Goal: Information Seeking & Learning: Check status

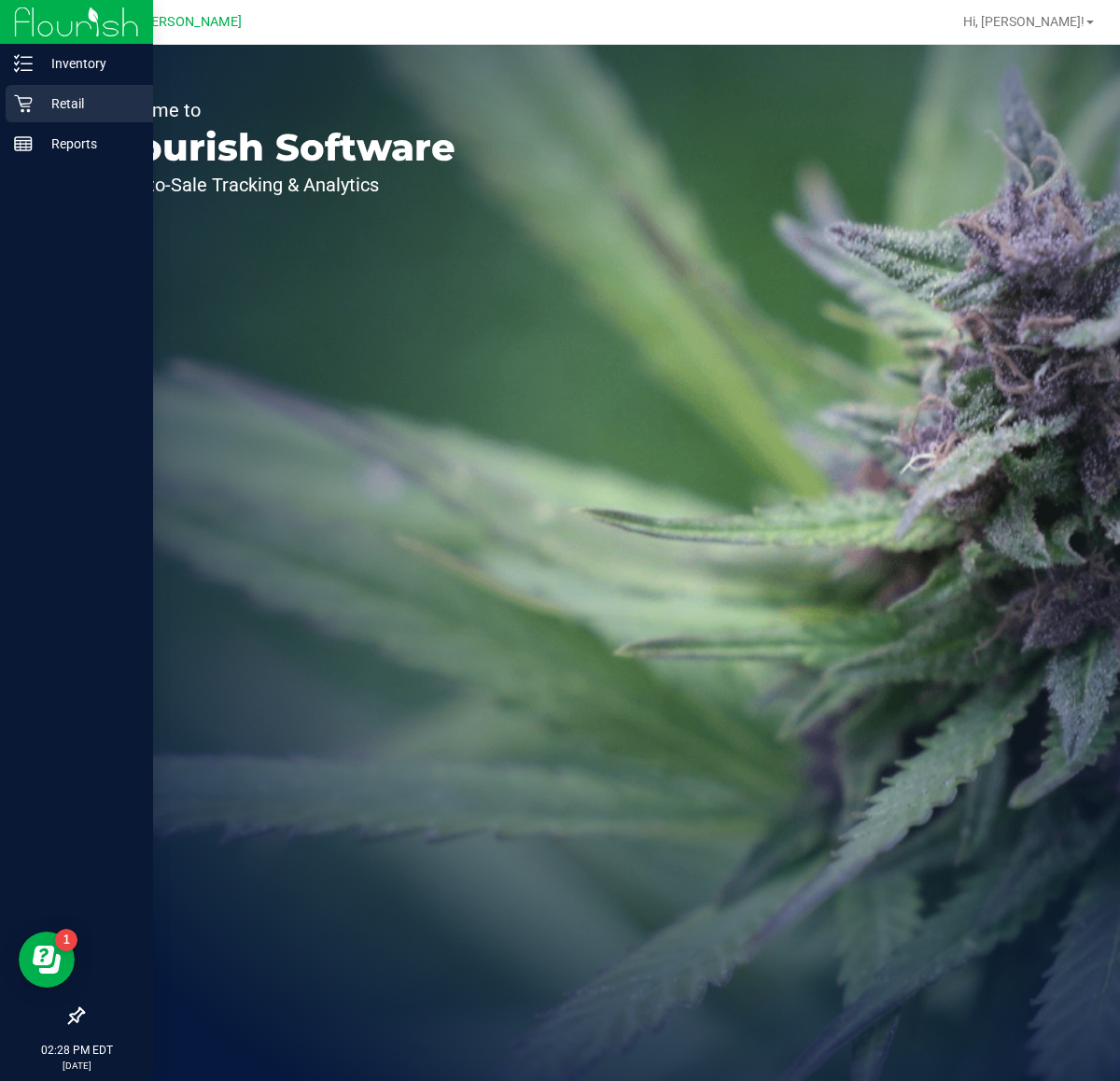
click at [29, 92] on div "Retail" at bounding box center [79, 103] width 147 height 37
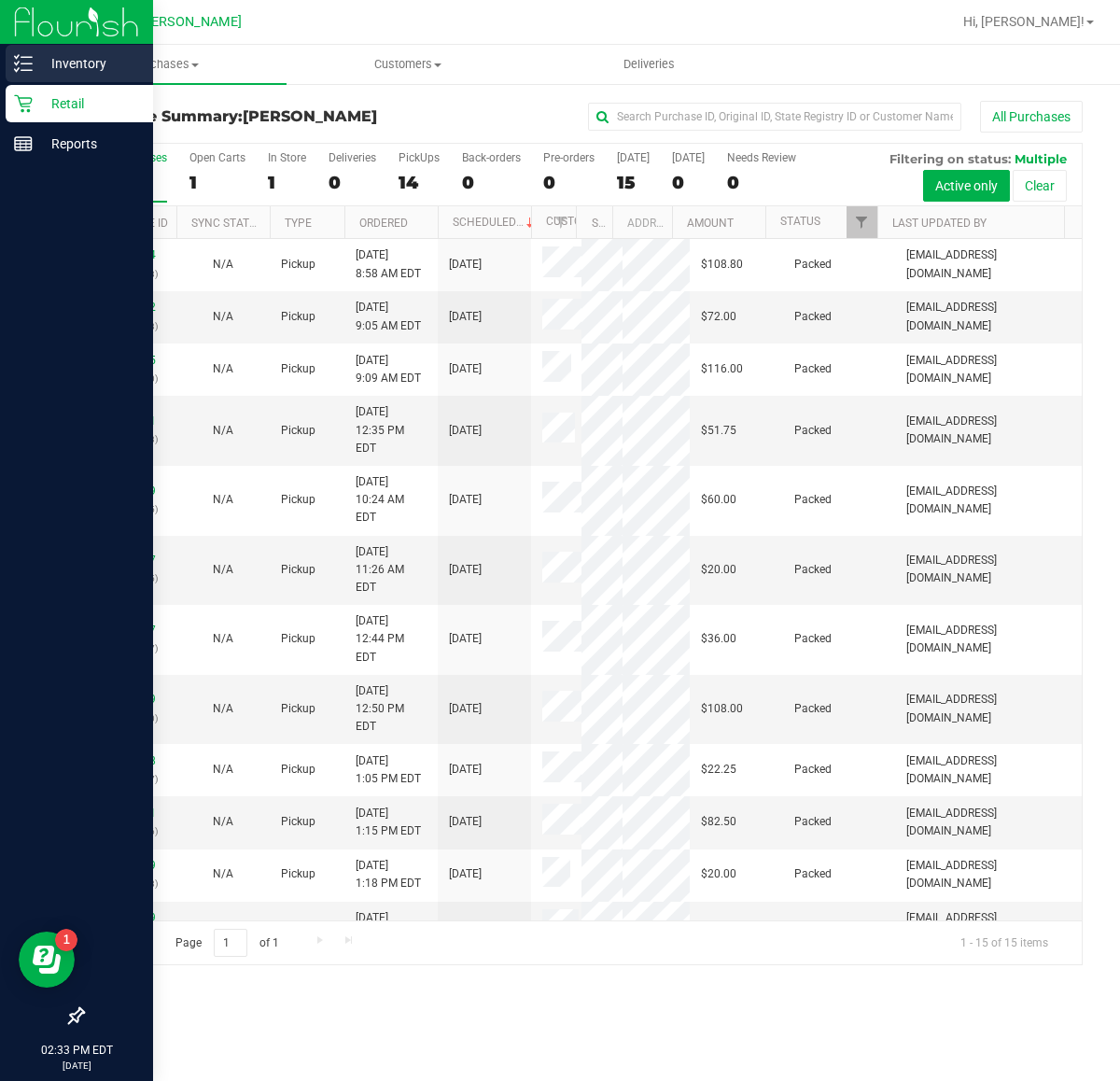
click at [16, 68] on icon at bounding box center [22, 63] width 19 height 19
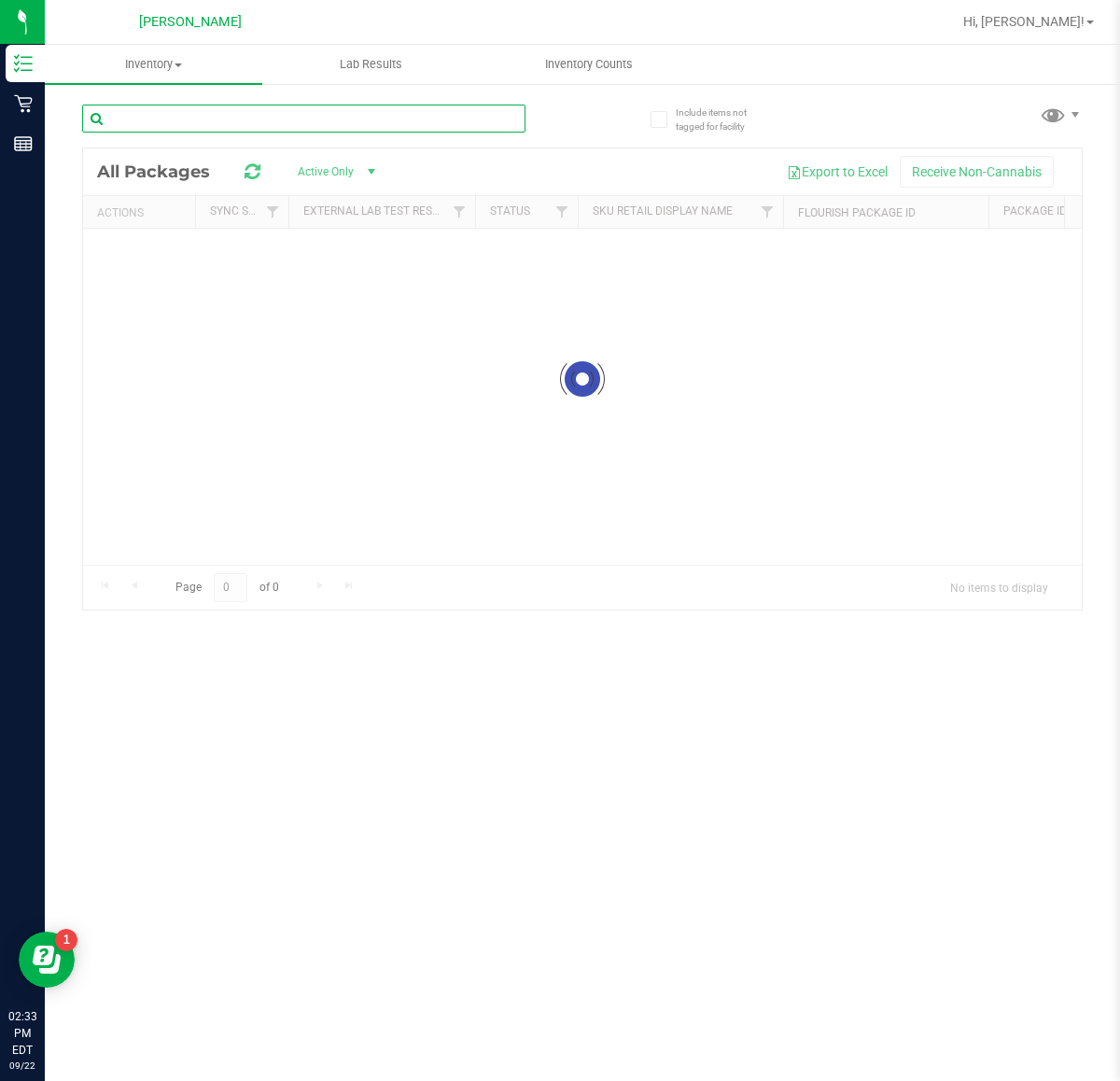
click at [227, 120] on input "text" at bounding box center [303, 118] width 444 height 28
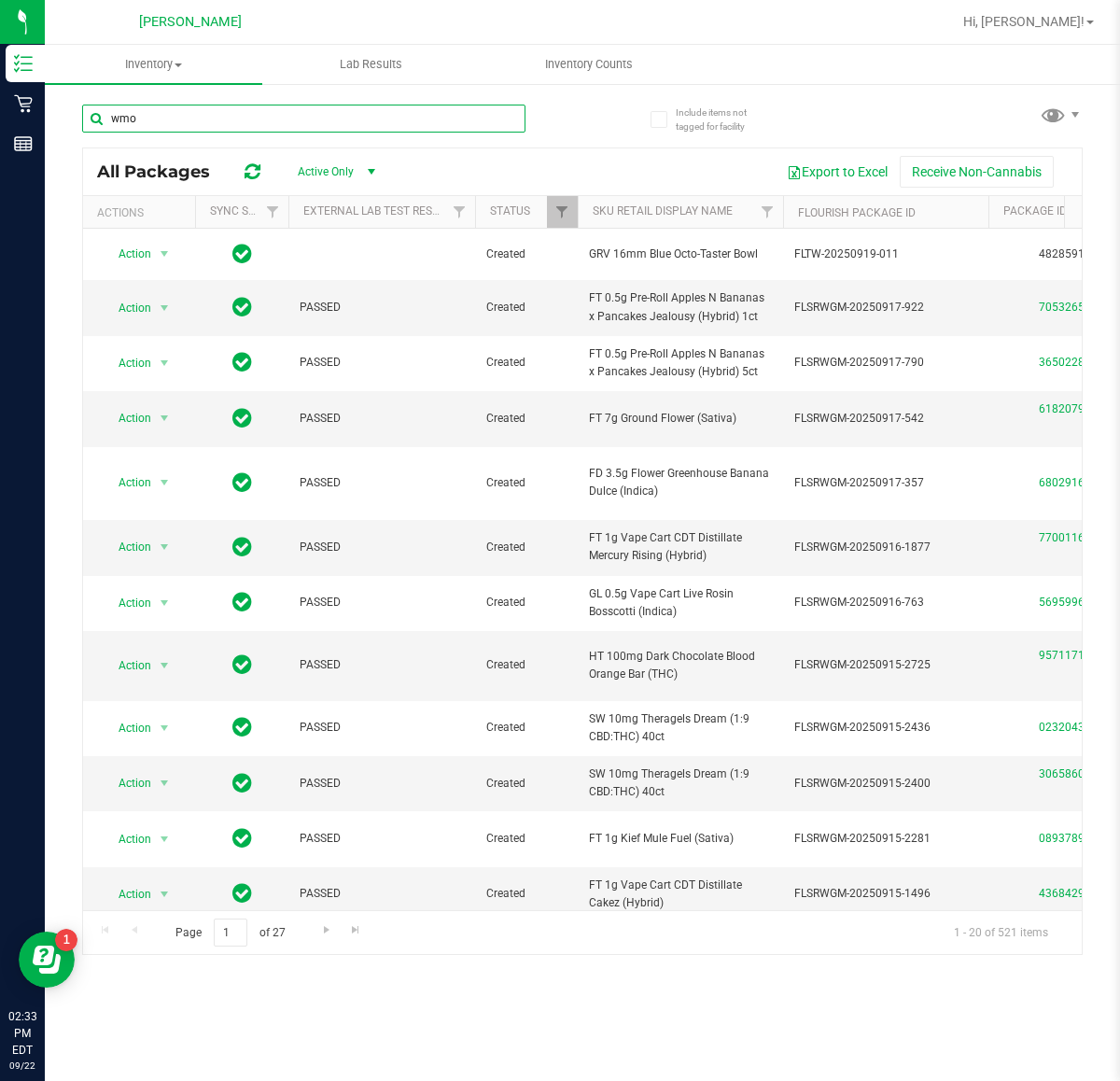
type input "wmo"
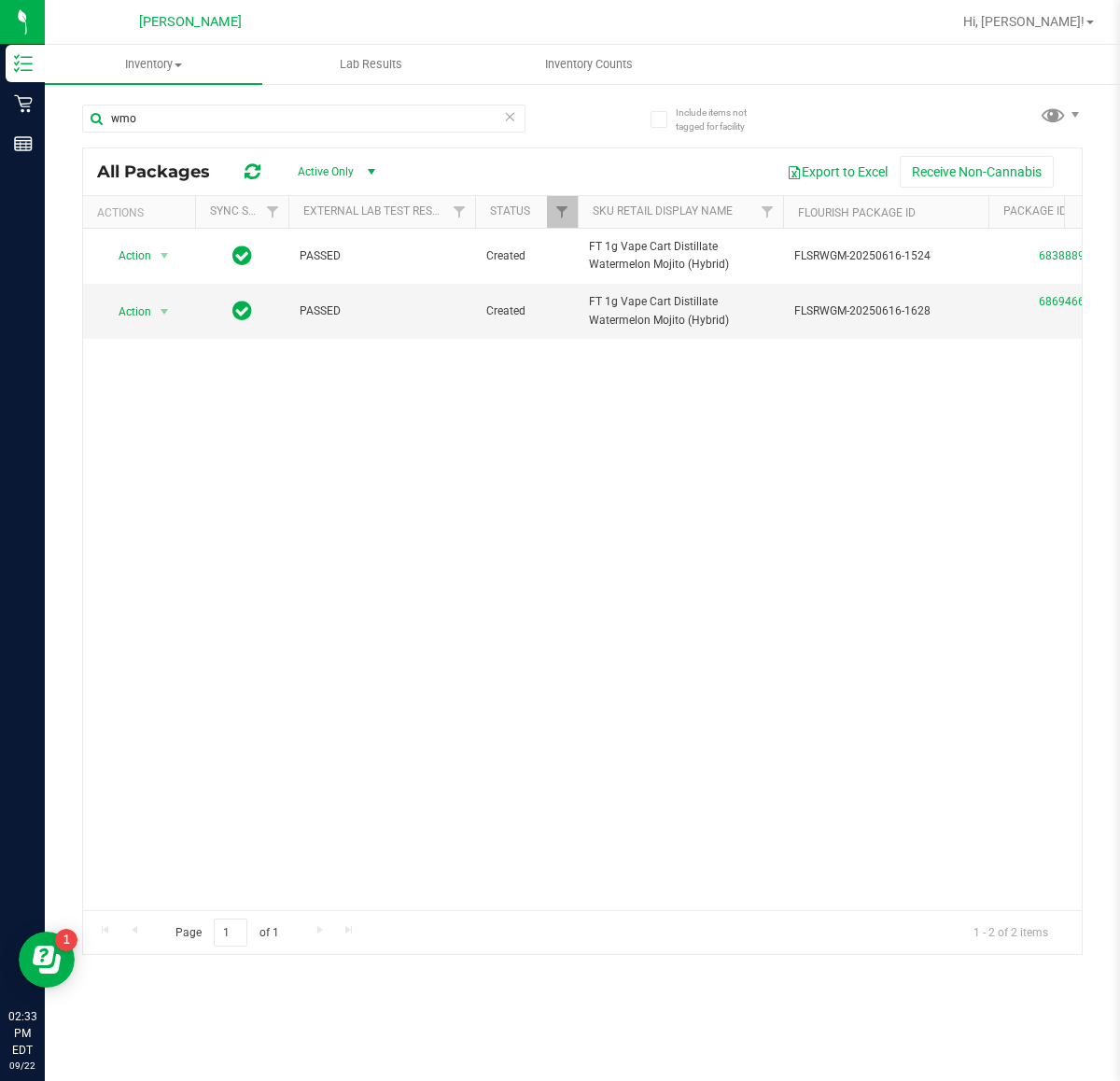
click at [512, 117] on icon at bounding box center [509, 115] width 13 height 22
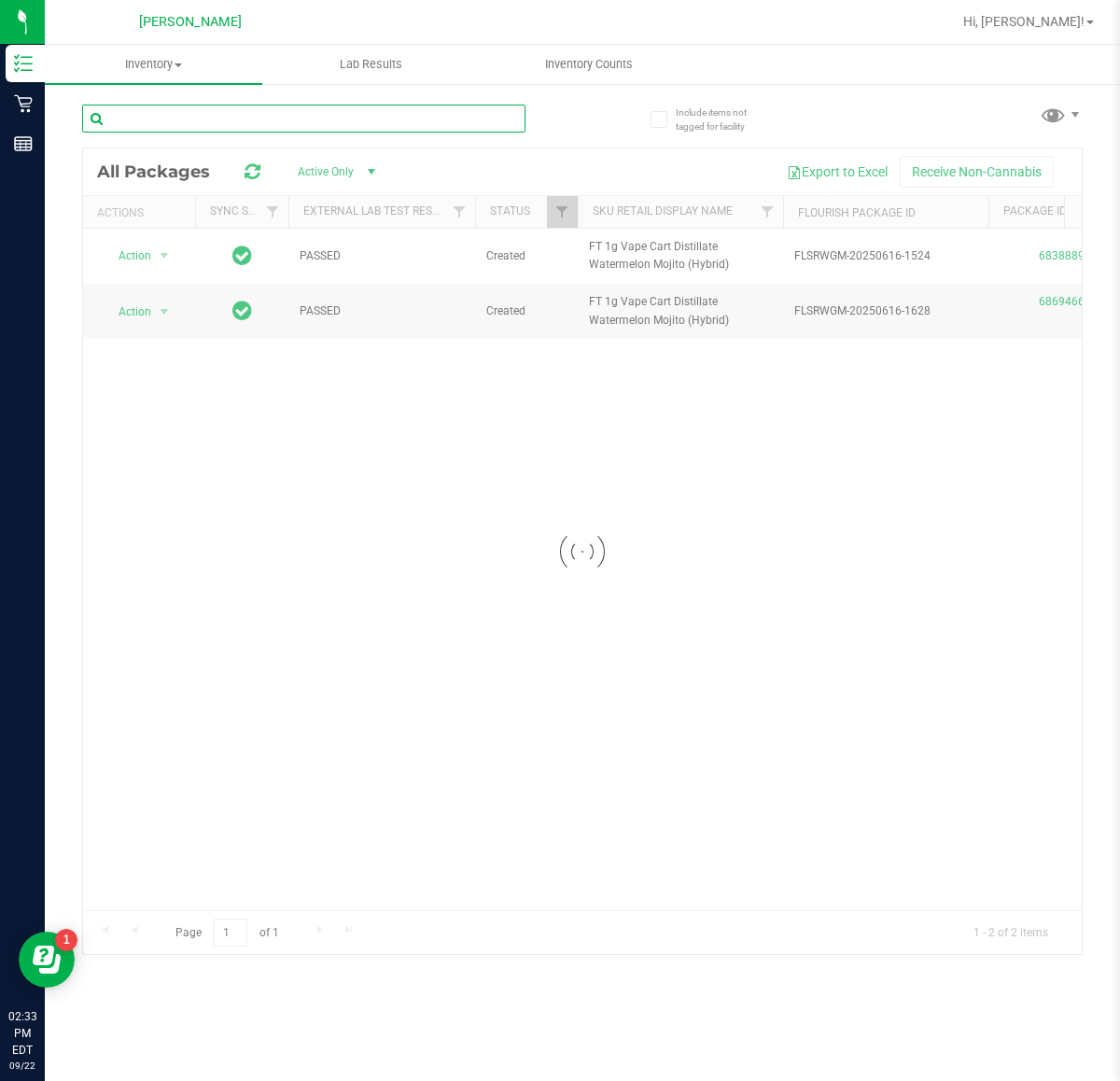
click at [327, 122] on input "text" at bounding box center [303, 118] width 444 height 28
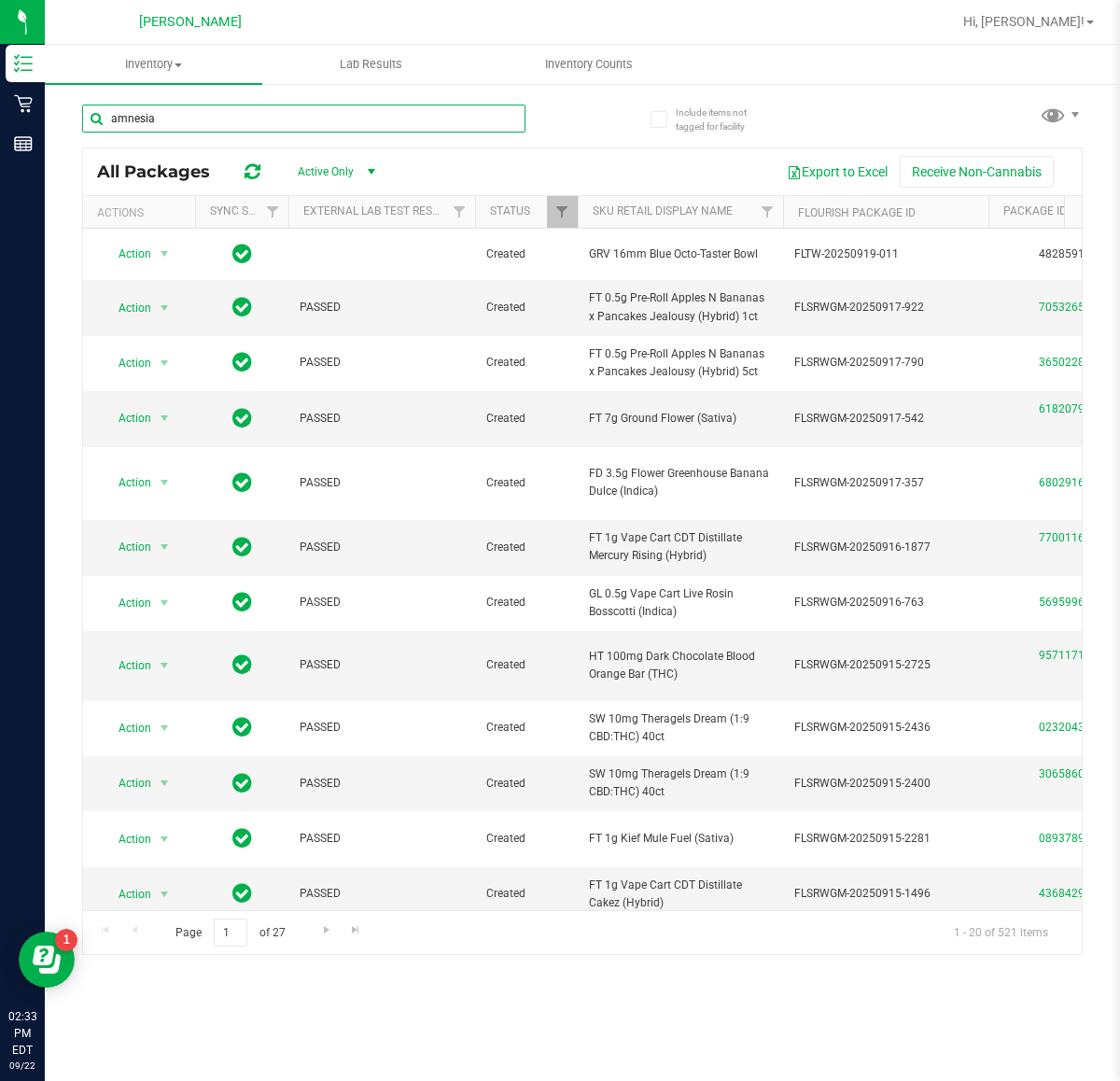
type input "amnesia"
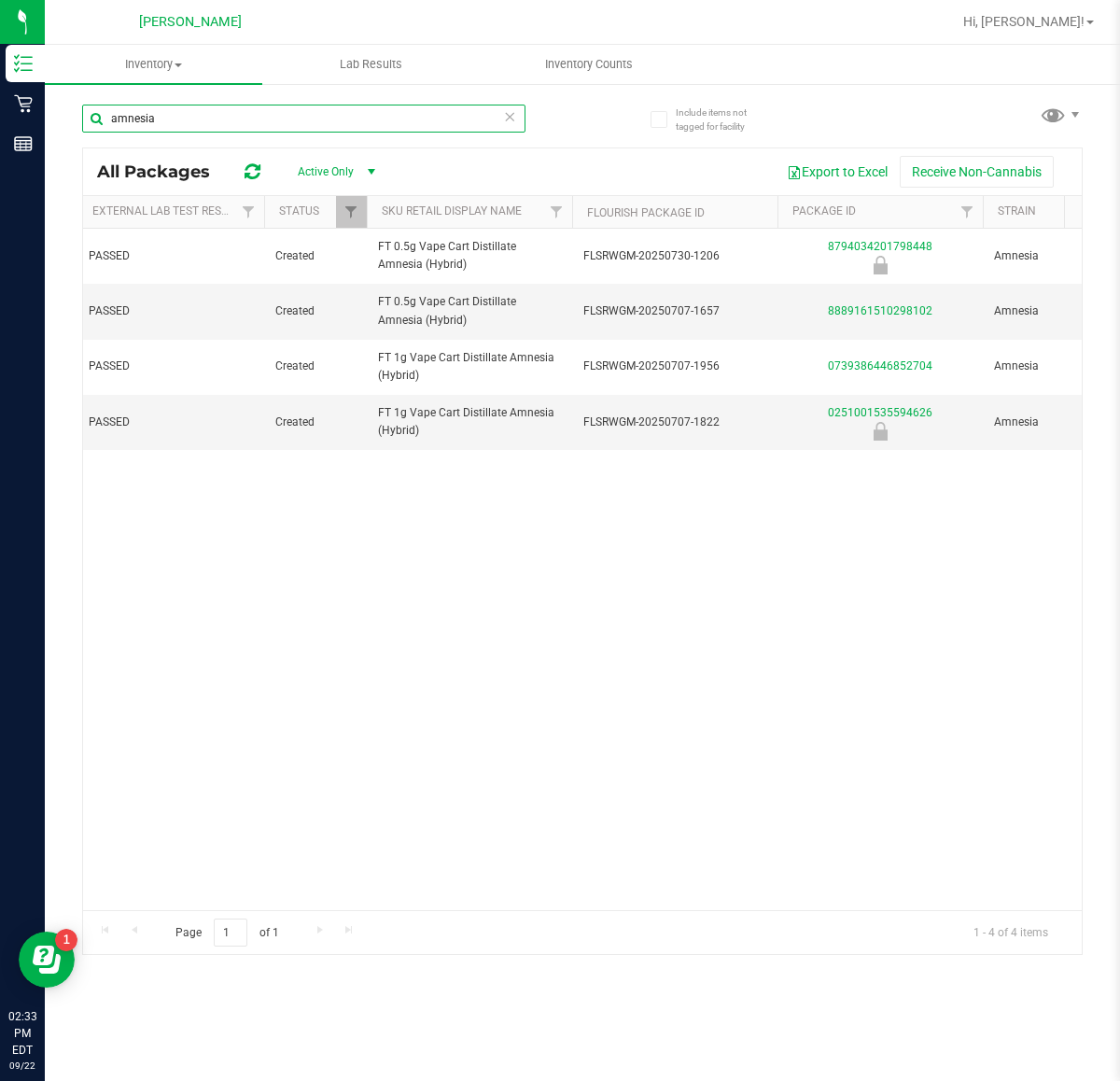
scroll to position [0, 215]
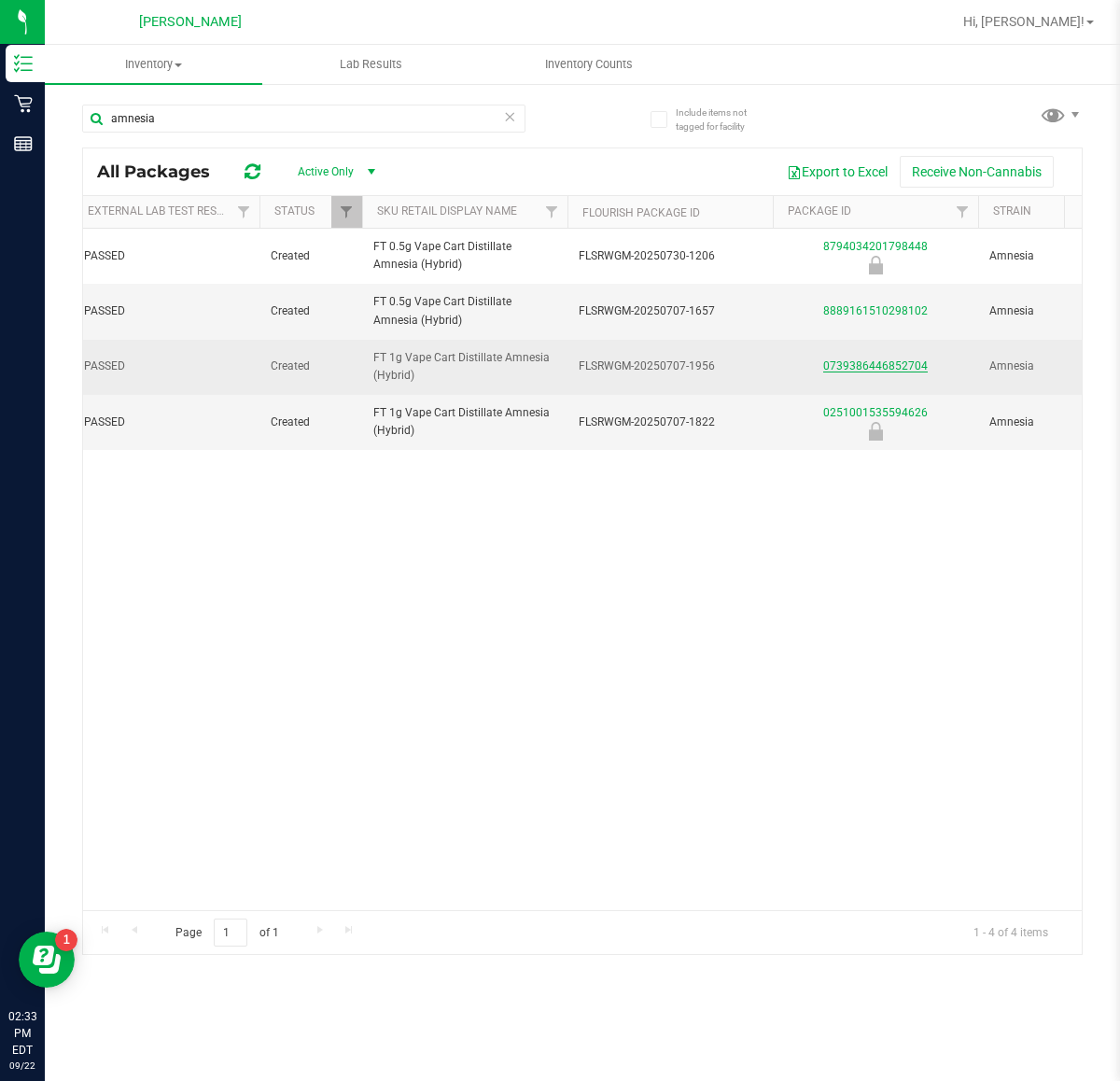
click at [880, 362] on link "0739386446852704" at bounding box center [875, 366] width 104 height 13
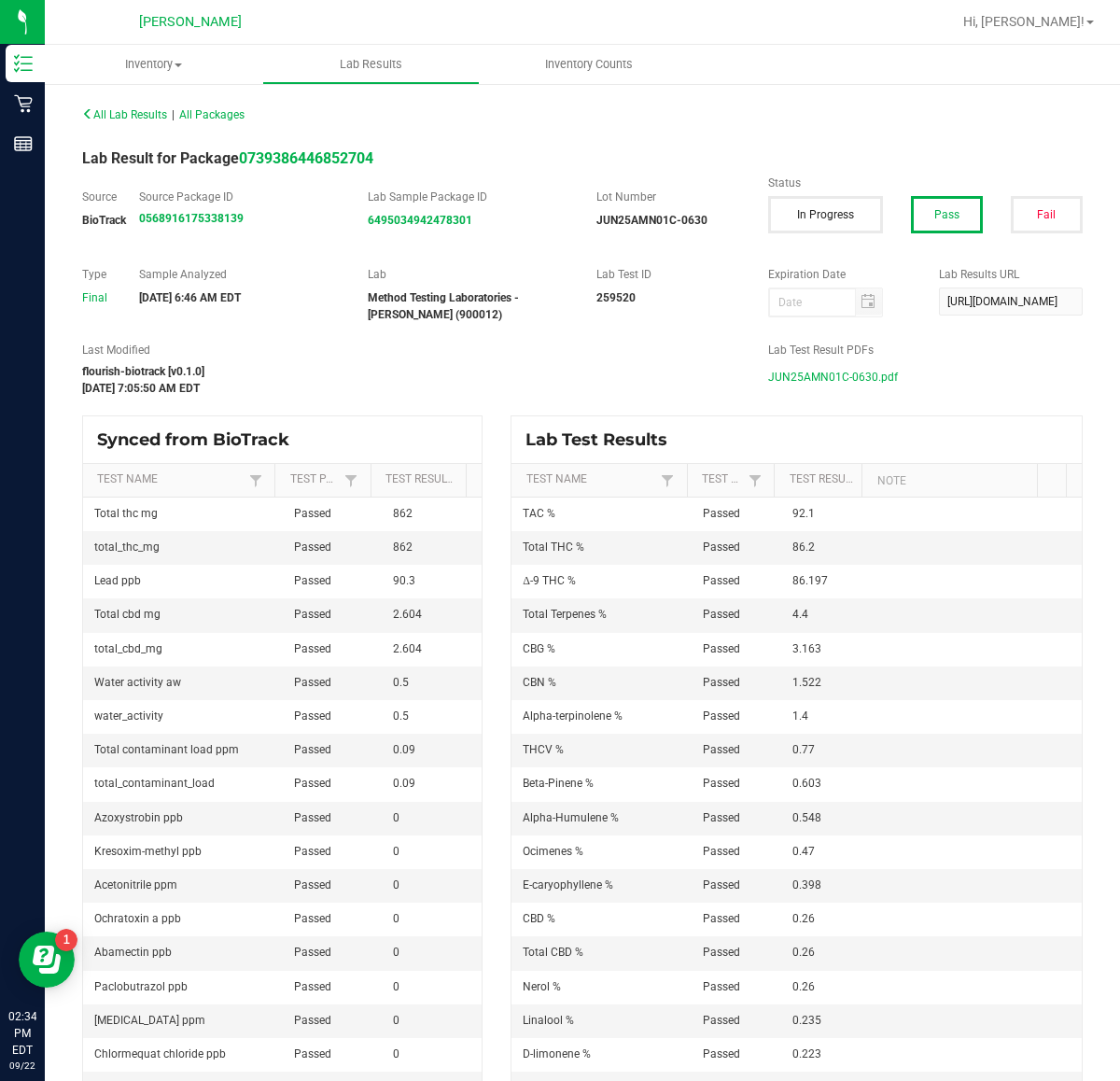
click at [807, 373] on span "JUN25AMN01C-0630.pdf" at bounding box center [832, 376] width 130 height 28
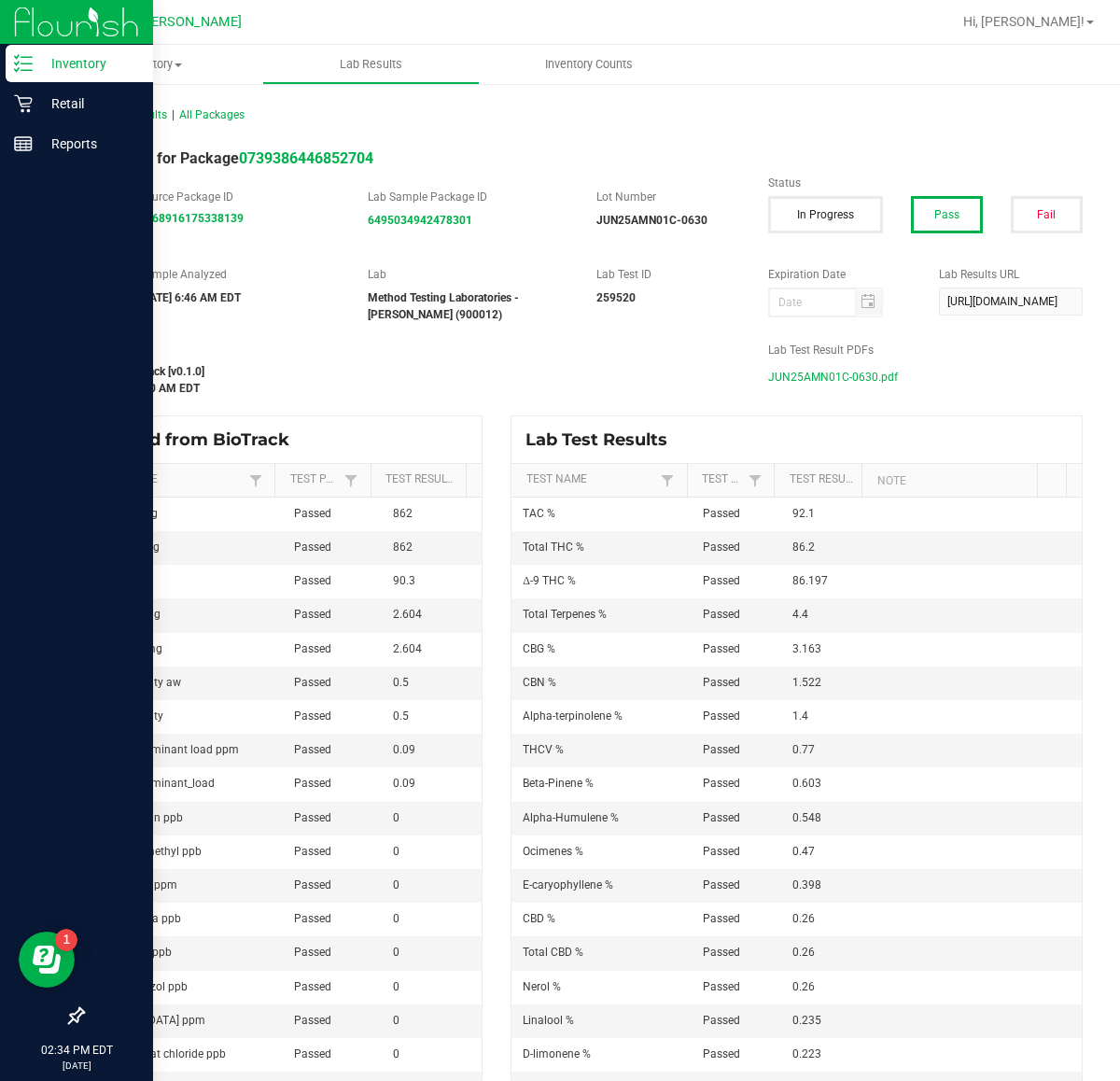
click at [16, 62] on icon at bounding box center [22, 63] width 19 height 19
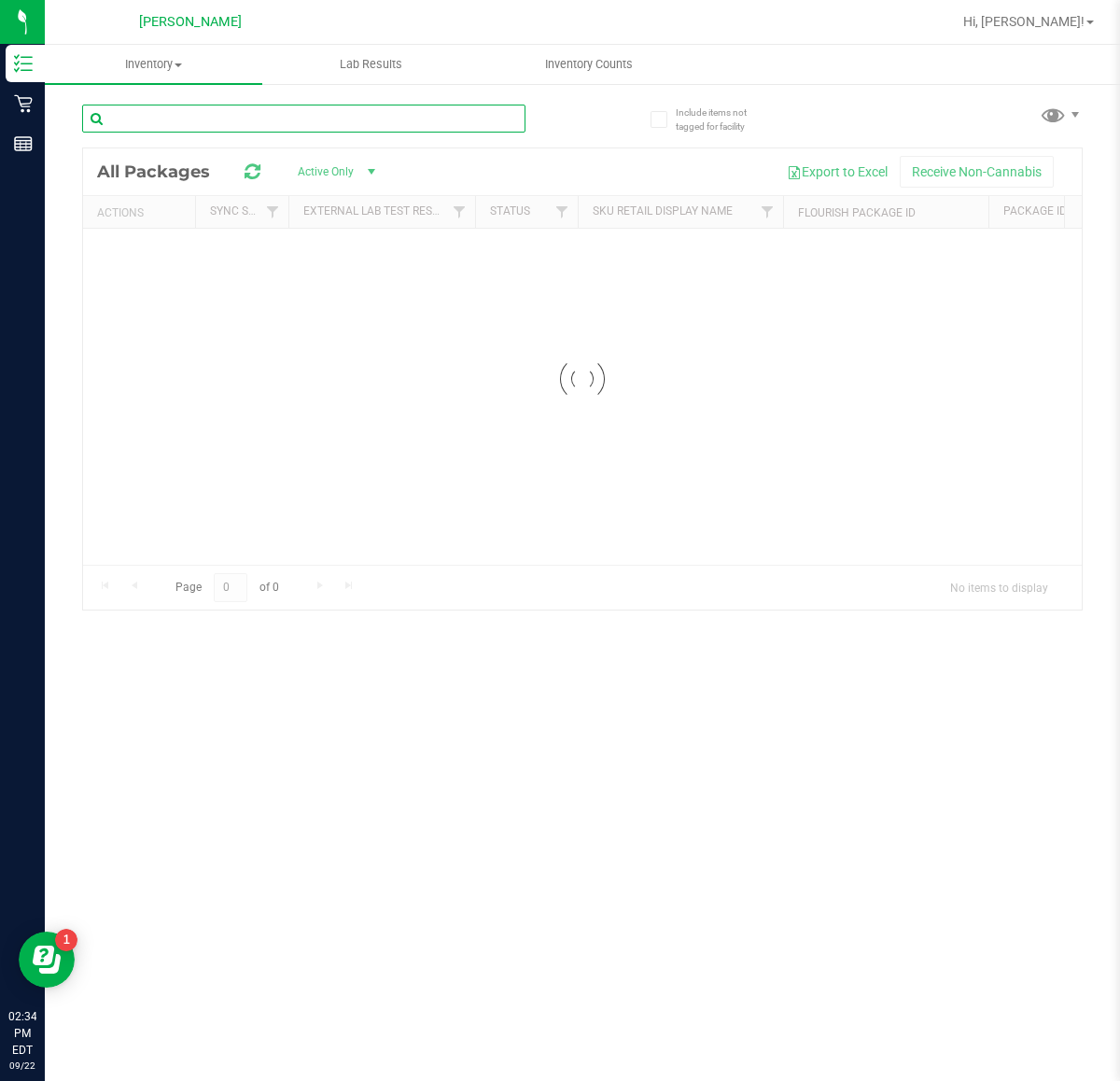
click at [187, 120] on input "text" at bounding box center [303, 118] width 444 height 28
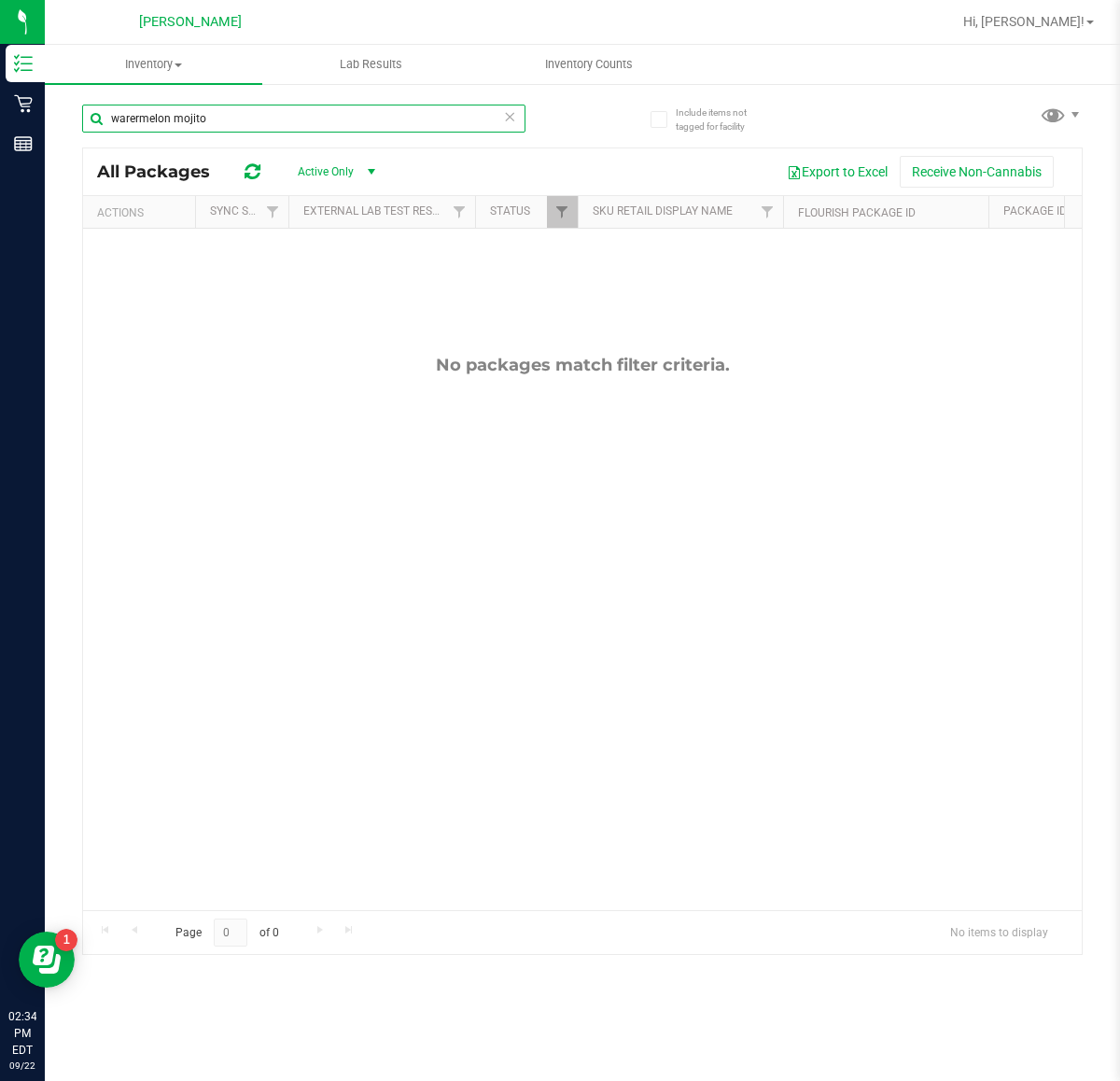
click at [129, 119] on input "warermelon mojito" at bounding box center [303, 118] width 444 height 28
type input "watermelon mojito"
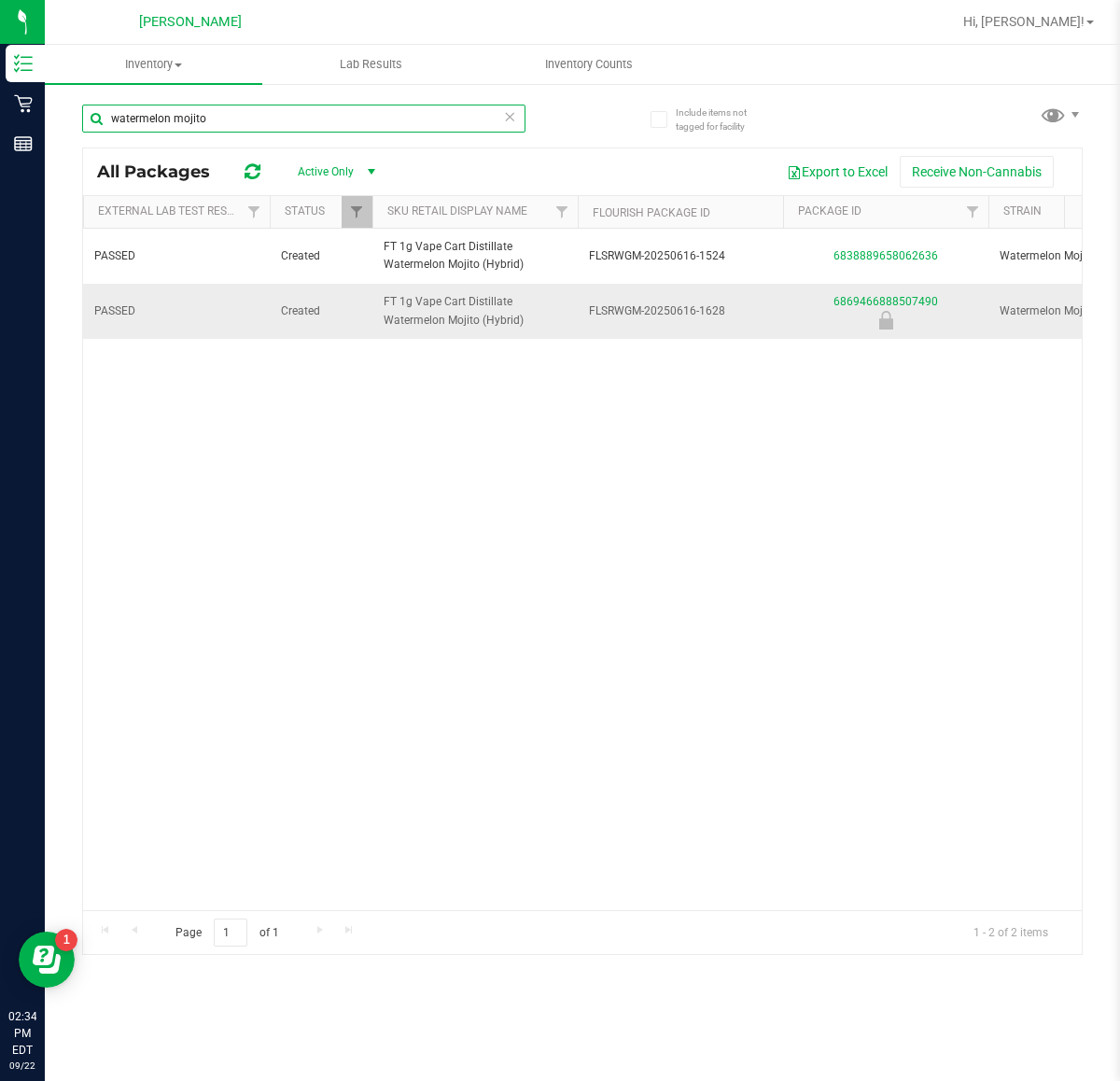
scroll to position [0, 288]
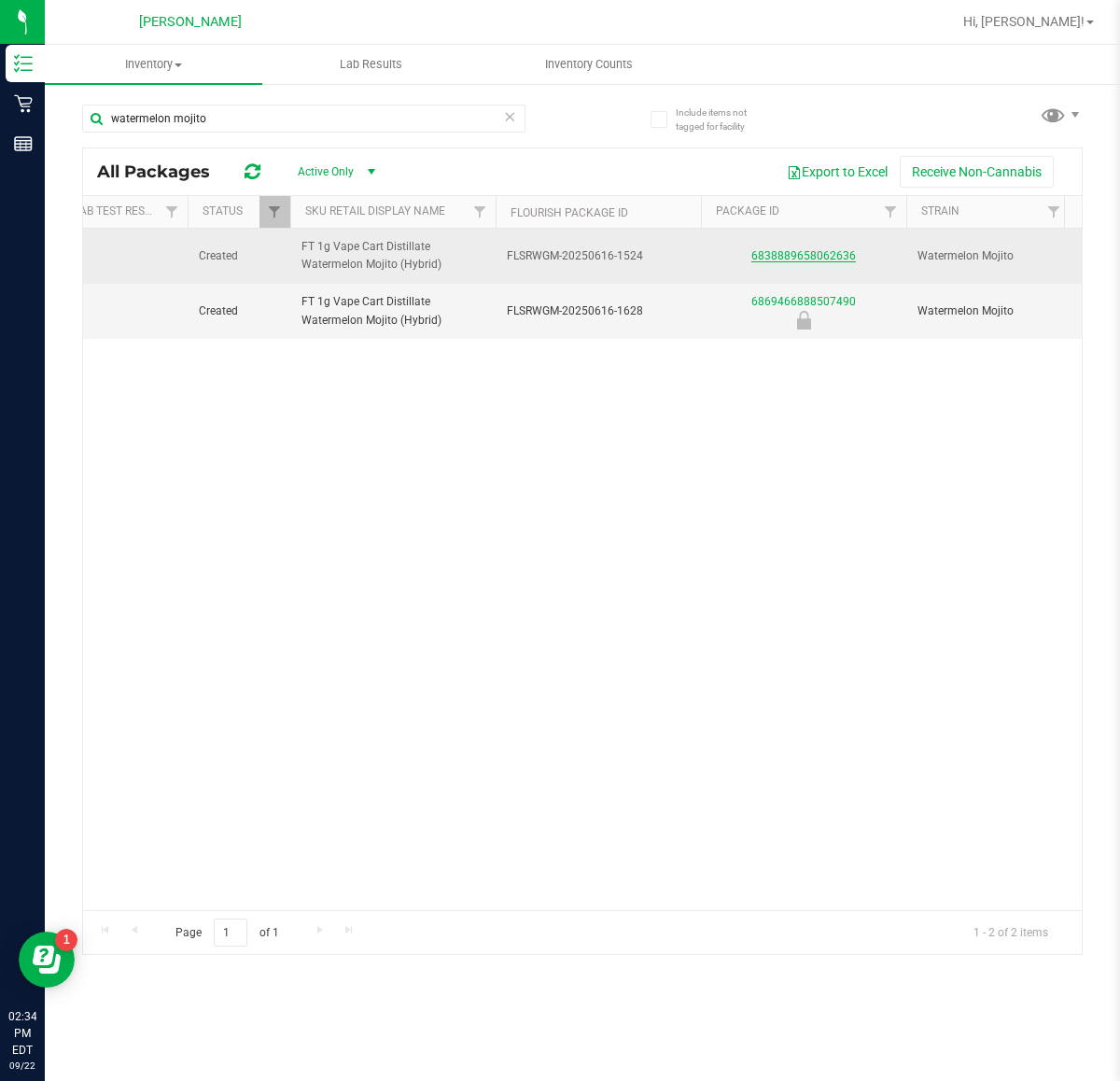
click at [841, 258] on link "6838889658062636" at bounding box center [803, 255] width 104 height 13
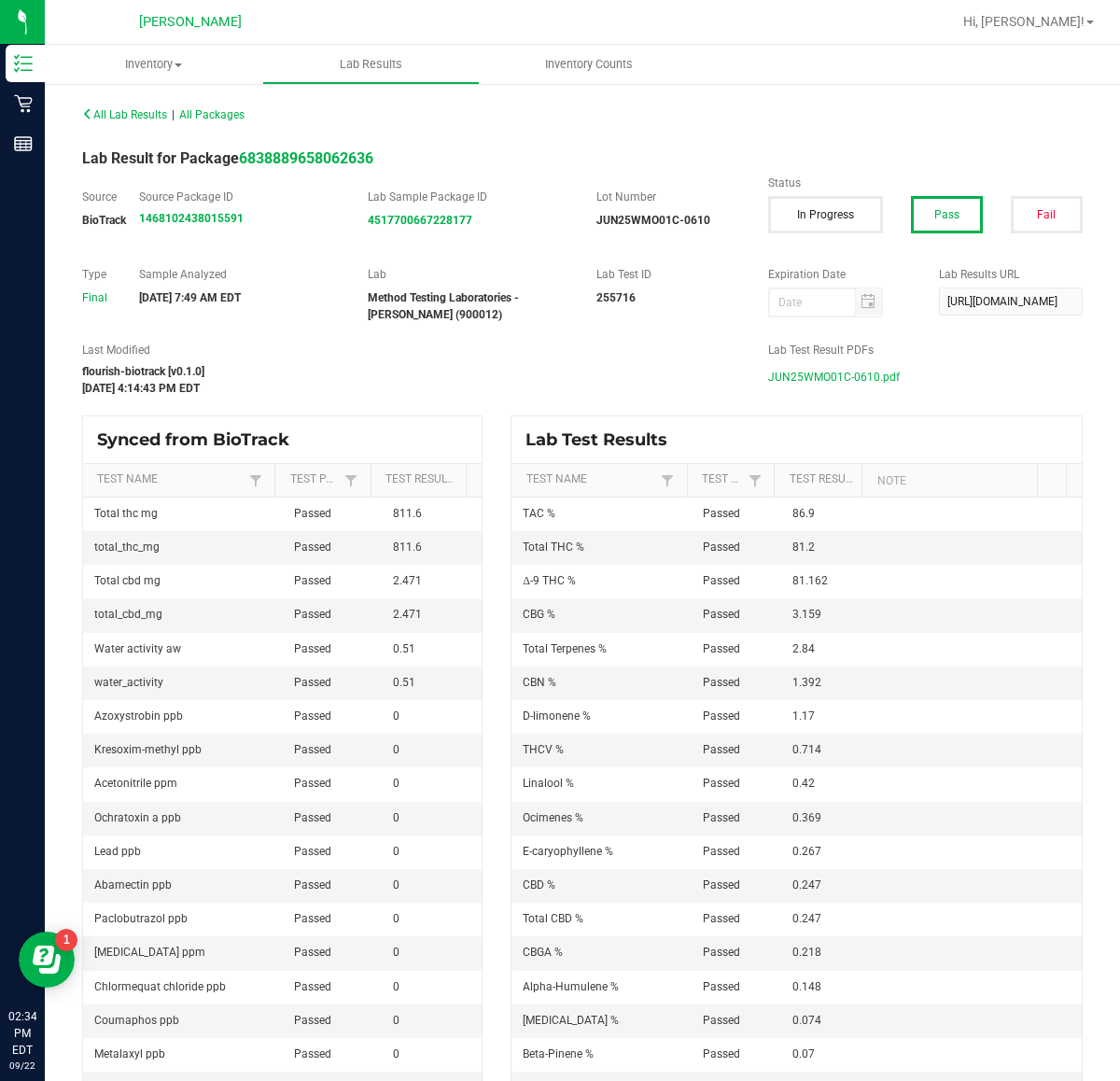
click at [820, 379] on span "JUN25WMO01C-0610.pdf" at bounding box center [833, 376] width 132 height 28
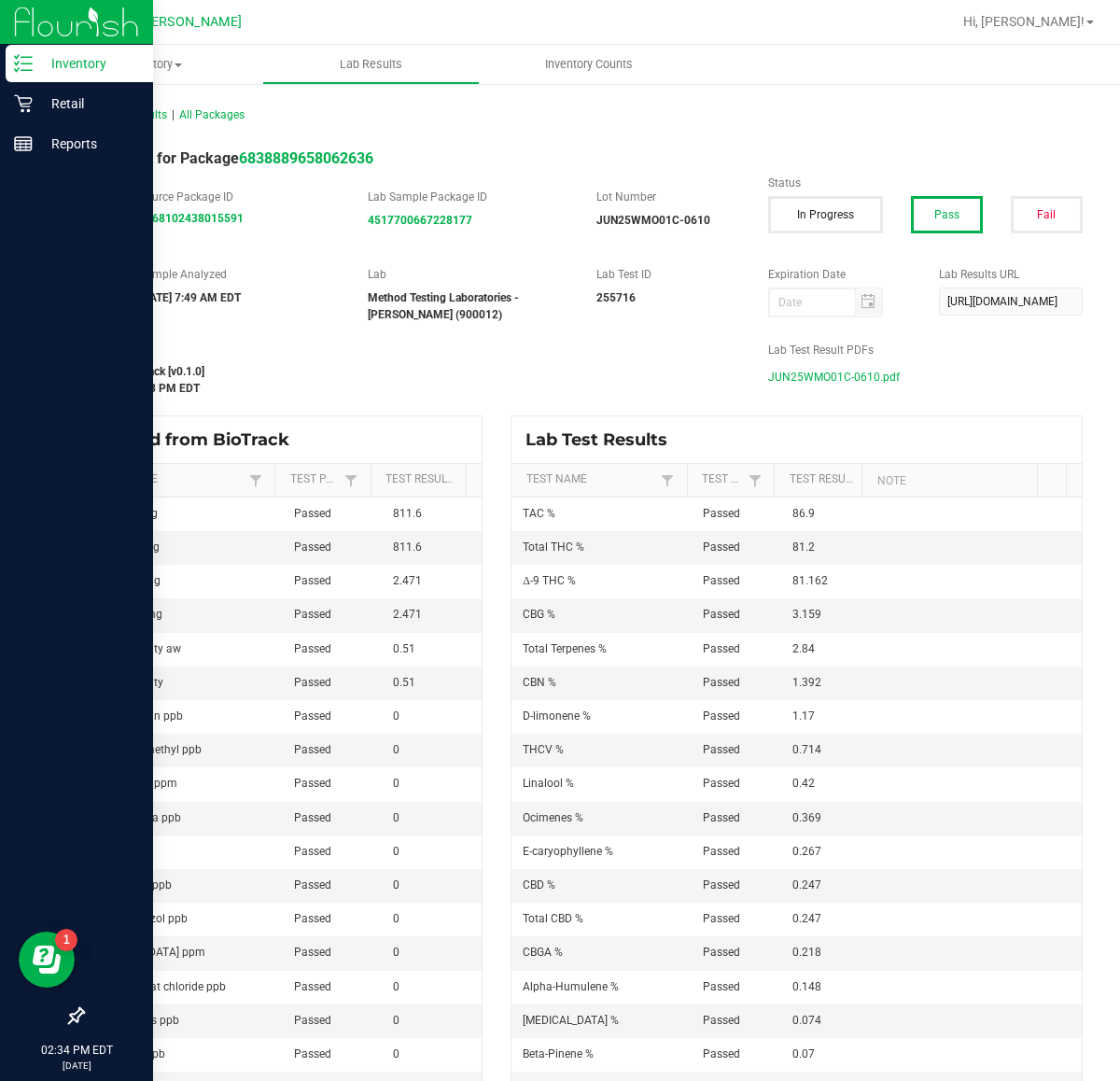
click at [19, 65] on icon at bounding box center [22, 63] width 19 height 19
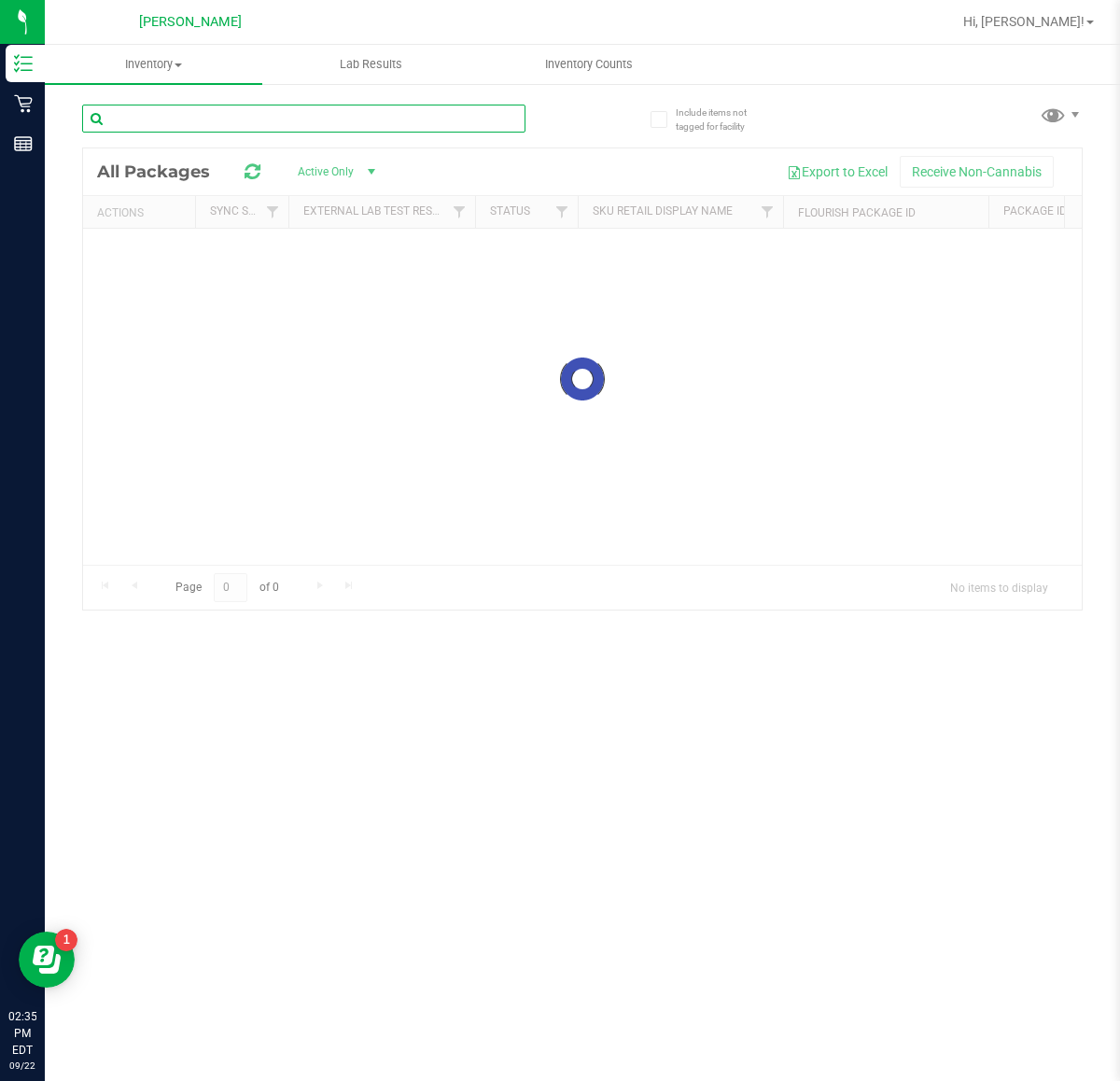
click at [222, 117] on input "text" at bounding box center [303, 118] width 444 height 28
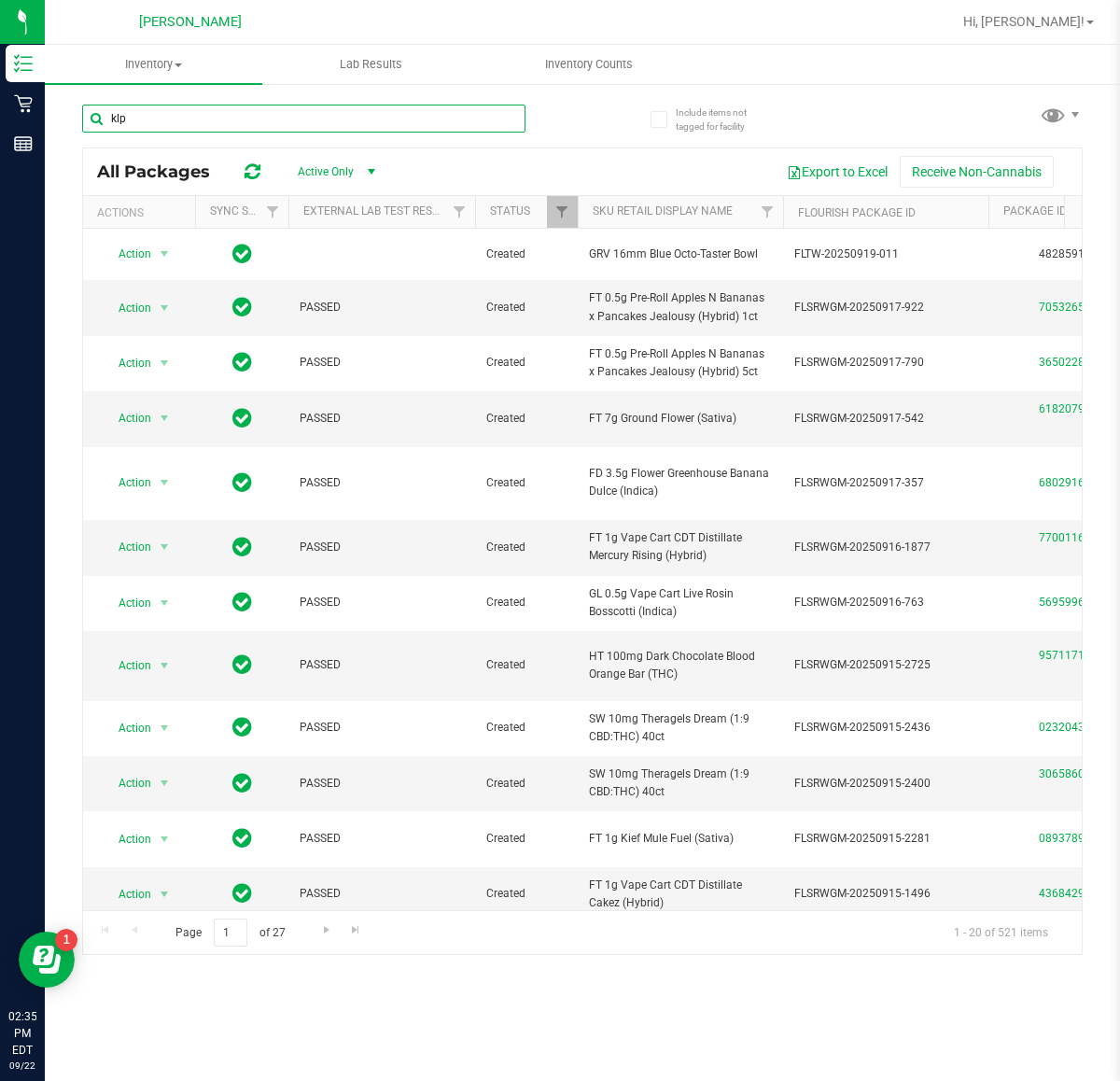
type input "klp"
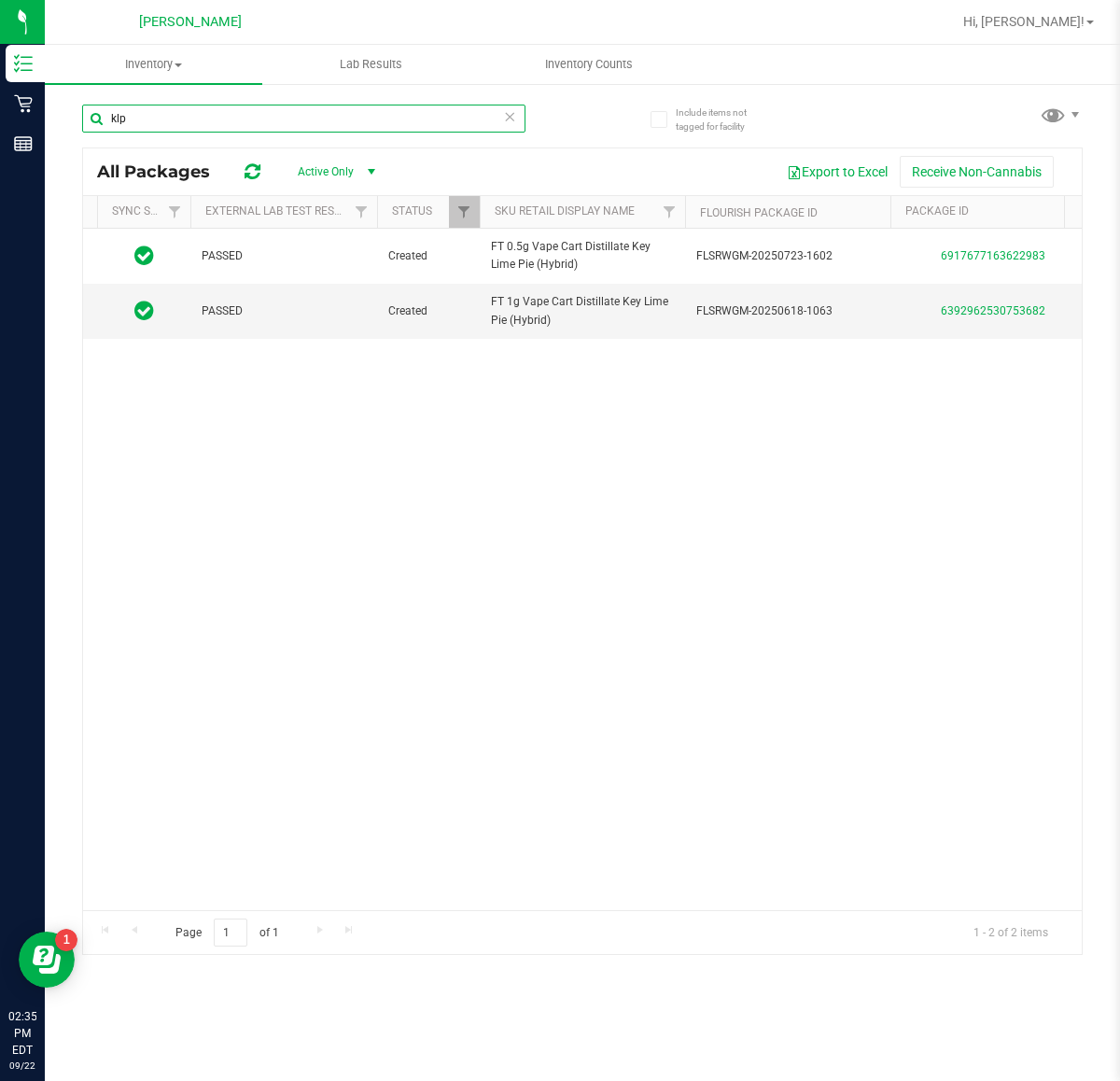
scroll to position [0, 243]
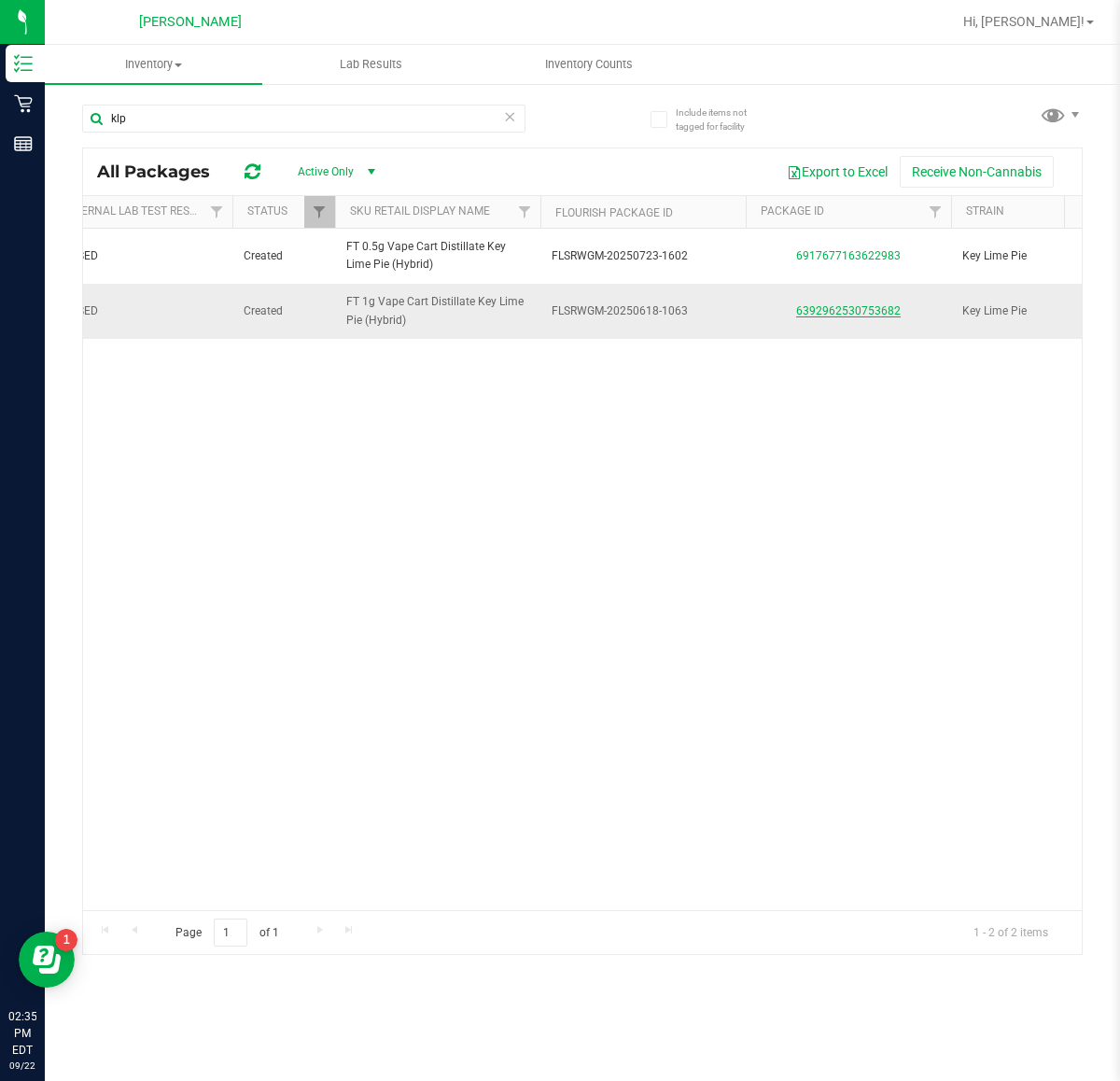
click at [830, 310] on link "6392962530753682" at bounding box center [848, 310] width 104 height 13
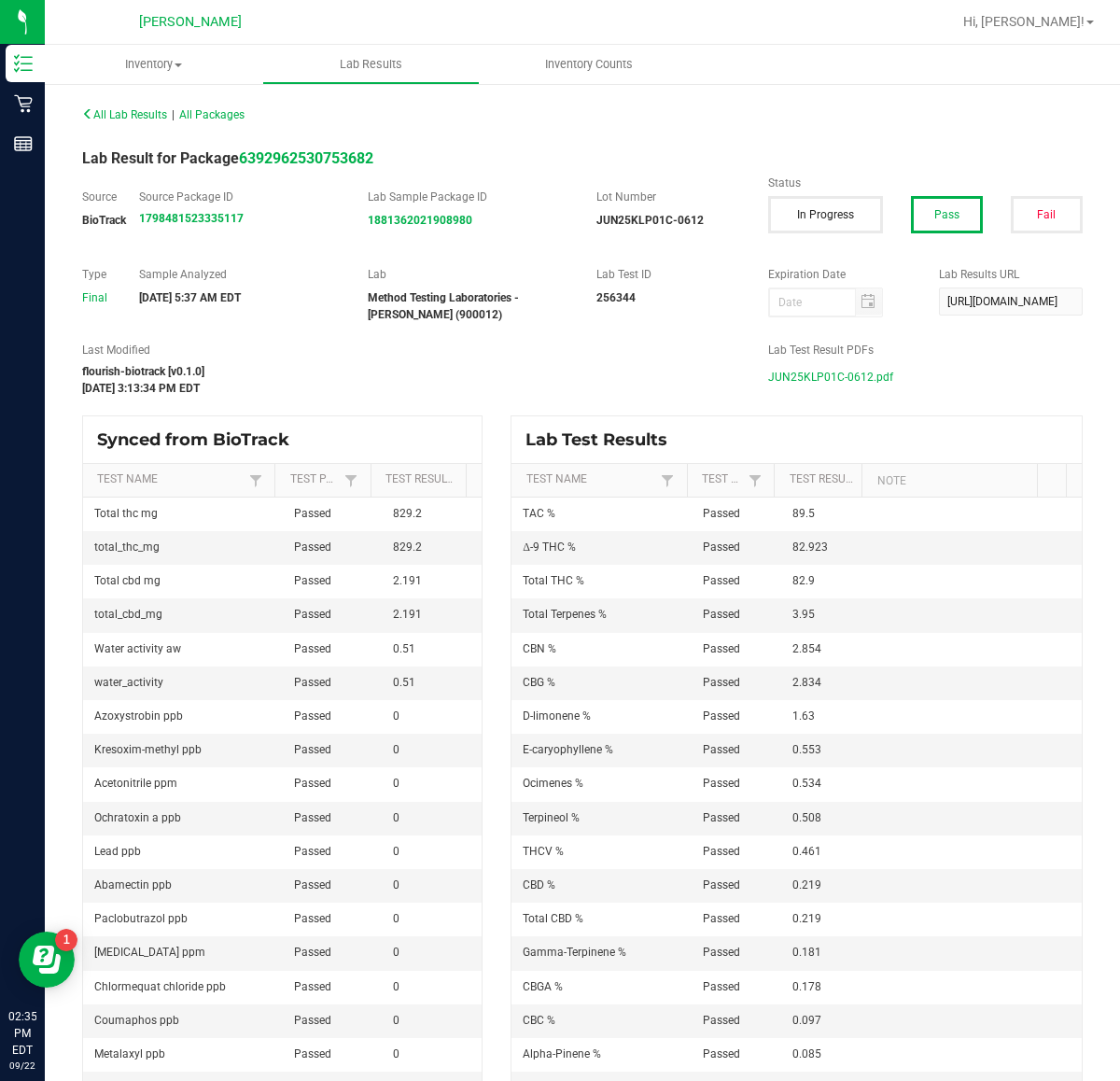
click at [814, 373] on span "JUN25KLP01C-0612.pdf" at bounding box center [830, 376] width 125 height 28
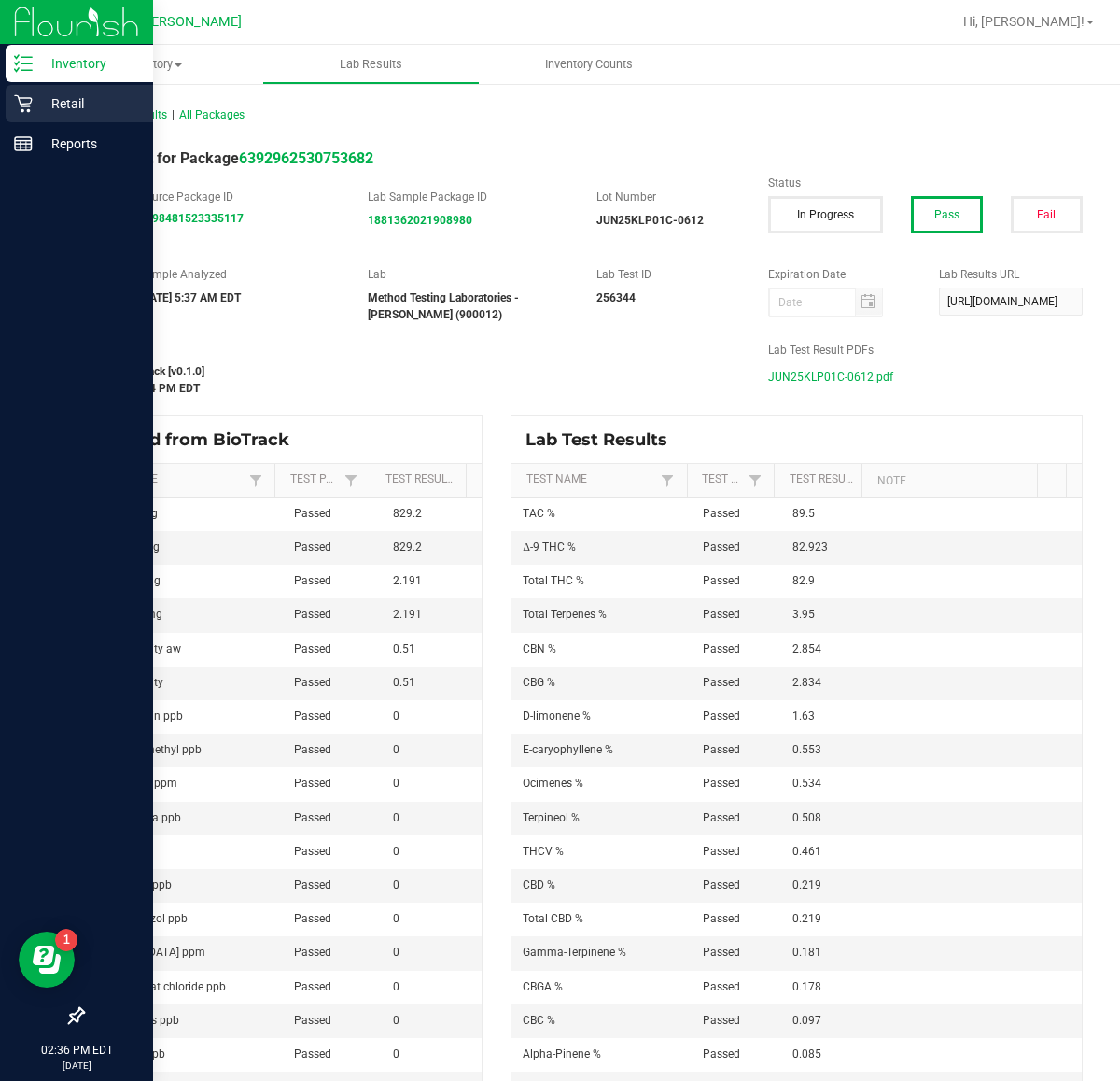
click at [23, 97] on icon at bounding box center [22, 103] width 19 height 19
